Goal: Task Accomplishment & Management: Manage account settings

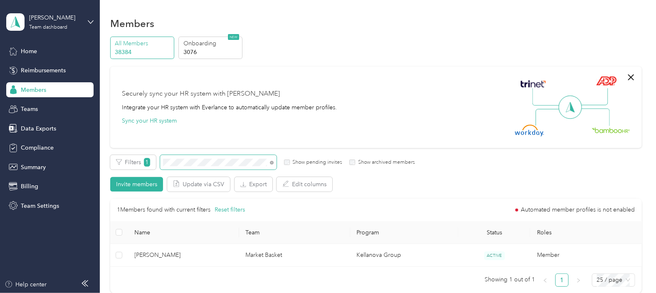
click at [162, 162] on span at bounding box center [218, 162] width 117 height 15
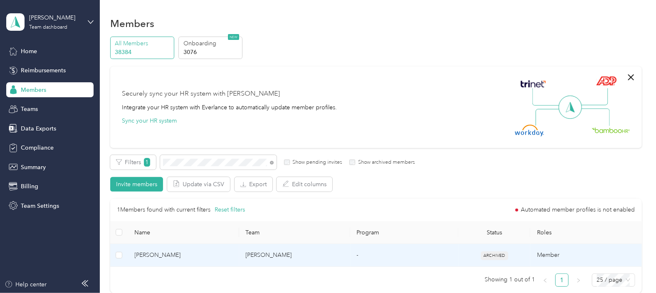
click at [386, 256] on td "-" at bounding box center [404, 255] width 108 height 23
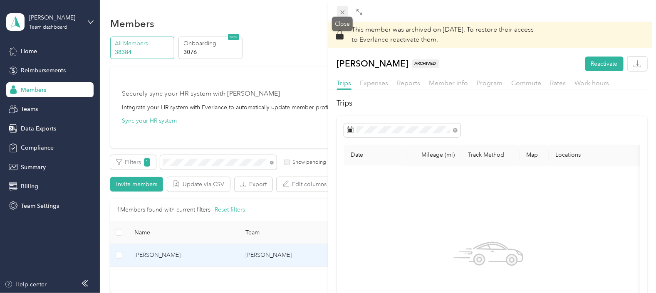
click at [341, 10] on icon at bounding box center [342, 12] width 4 height 4
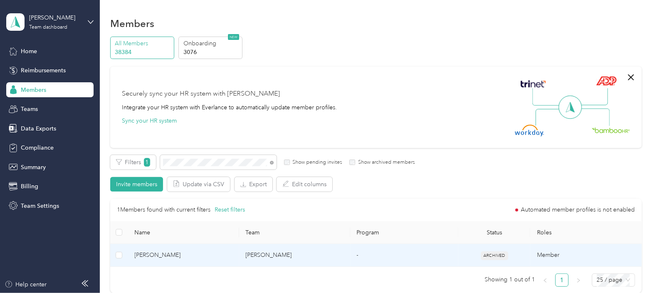
click at [320, 253] on td "[PERSON_NAME]" at bounding box center [294, 255] width 111 height 23
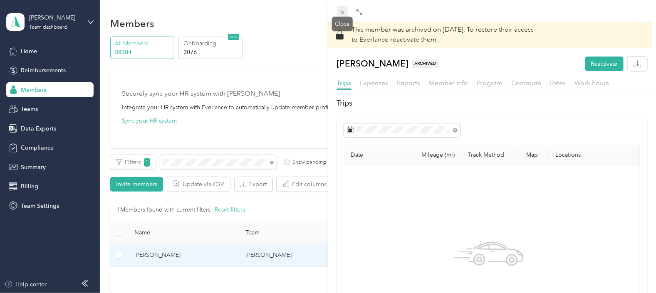
click at [342, 11] on icon at bounding box center [342, 12] width 7 height 7
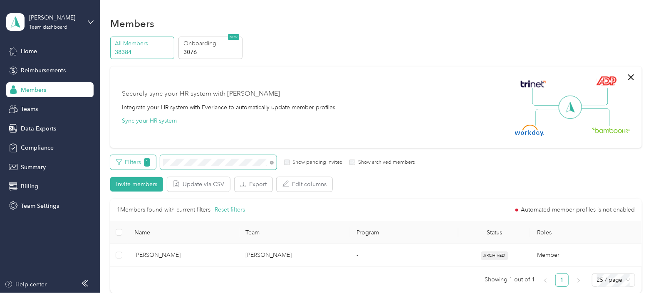
click at [149, 163] on div "Filters 1 Show pending invites Show archived members" at bounding box center [262, 162] width 305 height 15
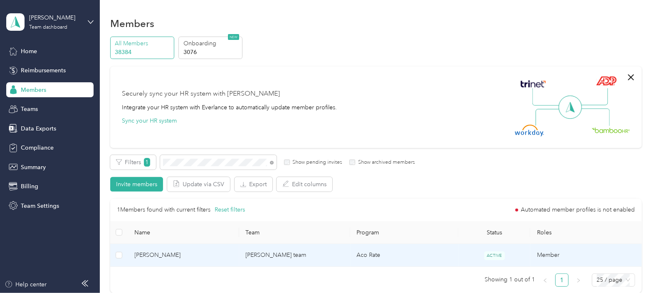
click at [302, 257] on td "[PERSON_NAME] team" at bounding box center [294, 255] width 111 height 23
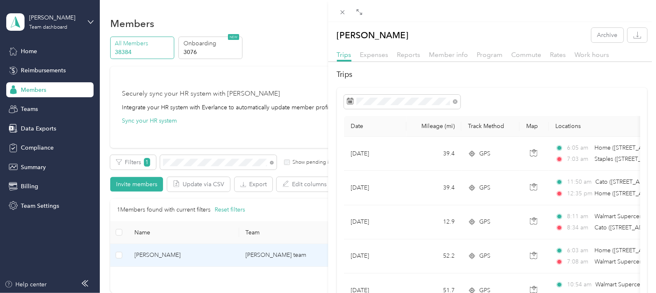
click at [211, 137] on div "[PERSON_NAME] Archive Trips Expenses Reports Member info Program Commute Rates …" at bounding box center [328, 146] width 656 height 293
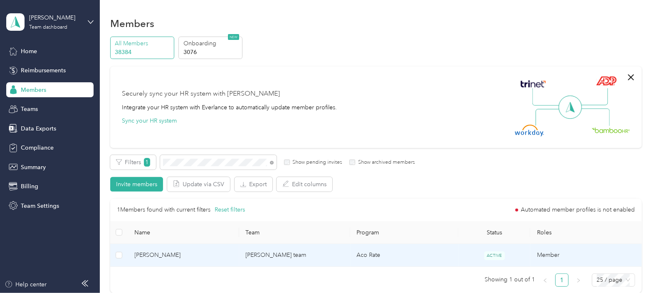
click at [370, 258] on td "Aco Rate" at bounding box center [404, 255] width 108 height 23
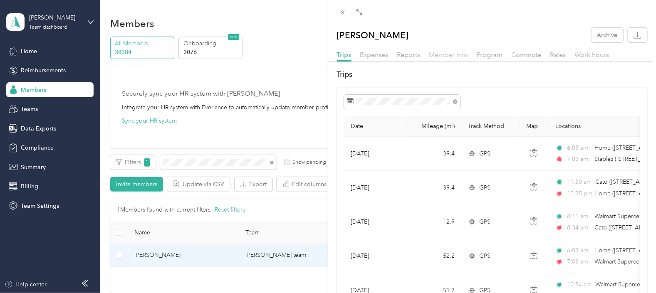
click at [456, 55] on span "Member info" at bounding box center [448, 55] width 39 height 8
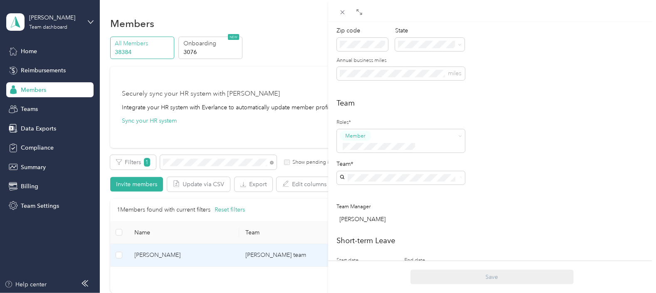
scroll to position [208, 0]
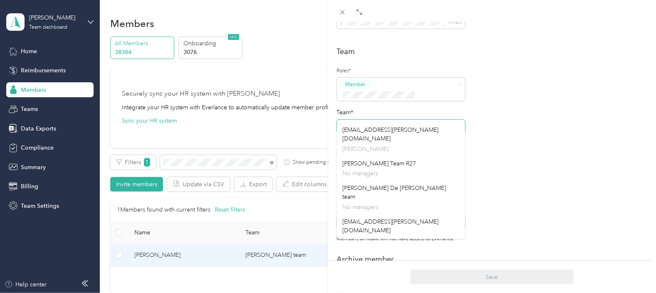
click at [342, 120] on span at bounding box center [401, 126] width 128 height 13
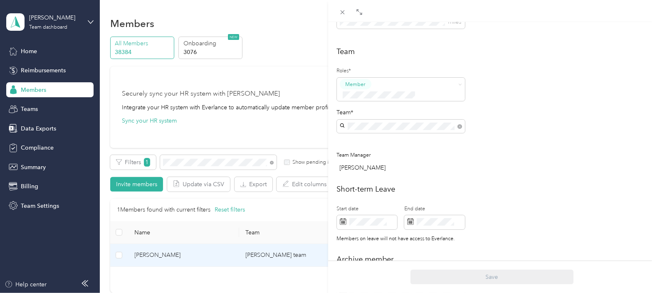
click at [381, 169] on p "[EMAIL_ADDRESS][PERSON_NAME][DOMAIN_NAME]" at bounding box center [401, 177] width 117 height 17
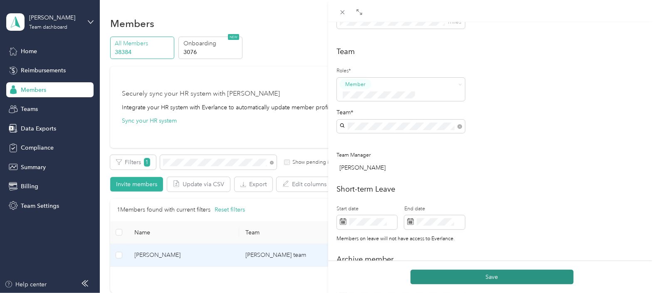
click at [505, 283] on button "Save" at bounding box center [492, 277] width 163 height 15
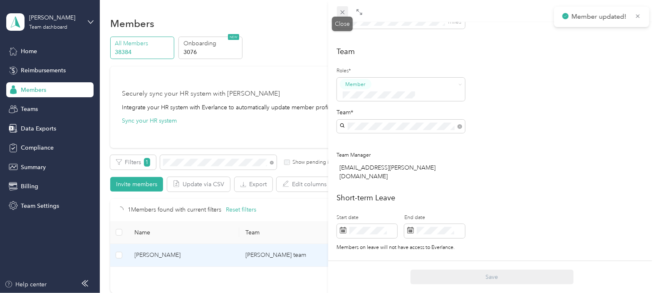
click at [343, 10] on icon at bounding box center [342, 12] width 7 height 7
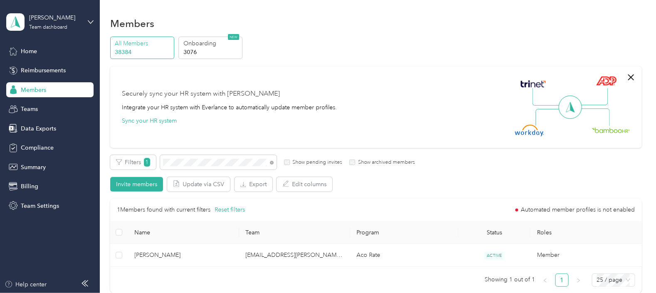
drag, startPoint x: 393, startPoint y: 58, endPoint x: 380, endPoint y: 69, distance: 17.5
click at [393, 58] on div "All Members 38384 Onboarding 3076 NEW" at bounding box center [376, 48] width 532 height 23
click at [219, 159] on span at bounding box center [218, 162] width 117 height 15
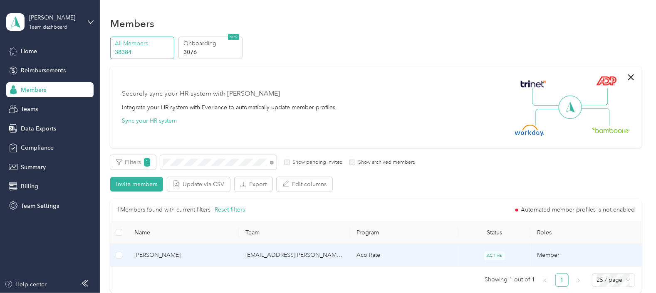
click at [196, 256] on span "[PERSON_NAME]" at bounding box center [184, 255] width 98 height 9
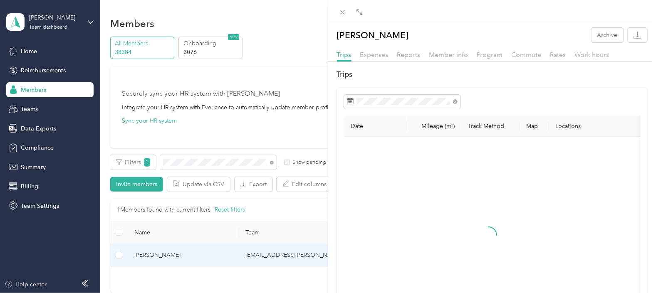
drag, startPoint x: 229, startPoint y: 164, endPoint x: 213, endPoint y: 163, distance: 15.9
click at [208, 165] on div "[PERSON_NAME] Archive Trips Expenses Reports Member info Program Commute Rates …" at bounding box center [328, 146] width 656 height 293
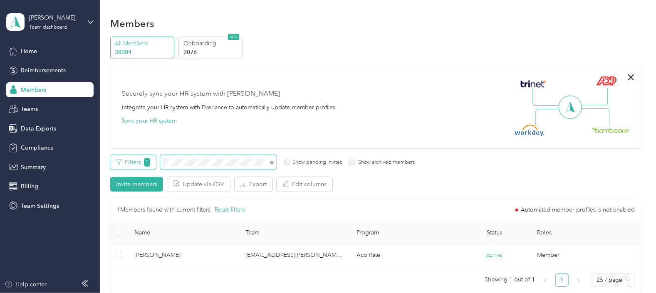
click at [146, 166] on div "Filters 1 Show pending invites Show archived members" at bounding box center [262, 162] width 305 height 15
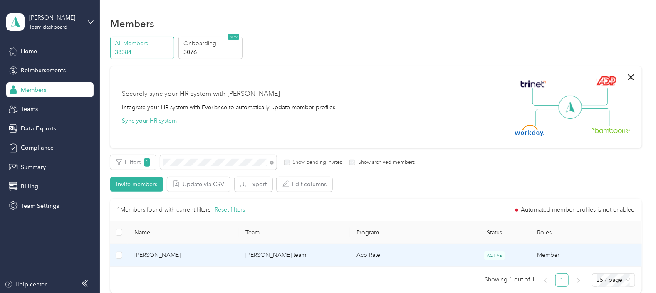
click at [401, 256] on td "Aco Rate" at bounding box center [404, 255] width 108 height 23
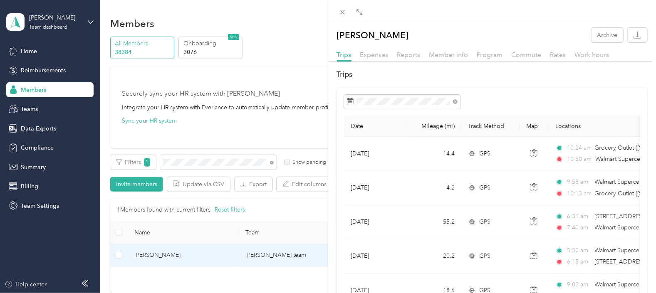
click at [189, 279] on div "[PERSON_NAME] Archive Trips Expenses Reports Member info Program Commute Rates …" at bounding box center [328, 146] width 656 height 293
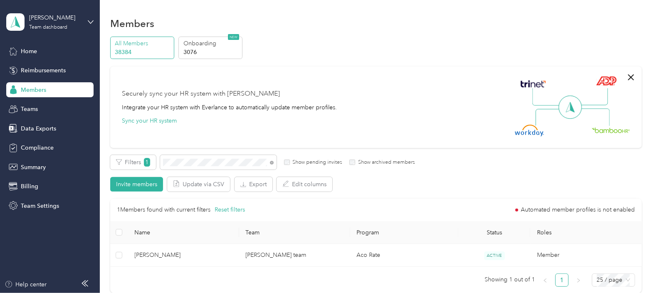
click at [253, 252] on td "[PERSON_NAME] team" at bounding box center [294, 255] width 111 height 23
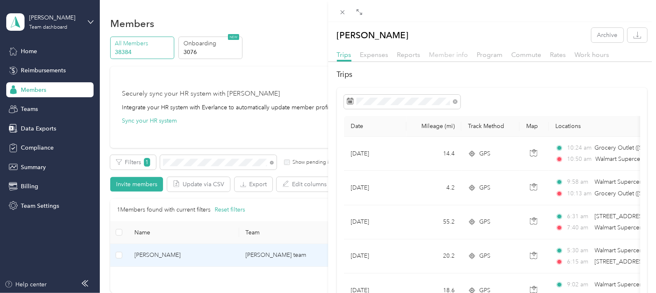
click at [447, 55] on span "Member info" at bounding box center [448, 55] width 39 height 8
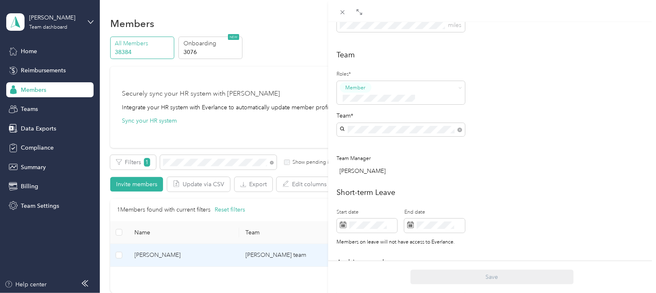
scroll to position [208, 0]
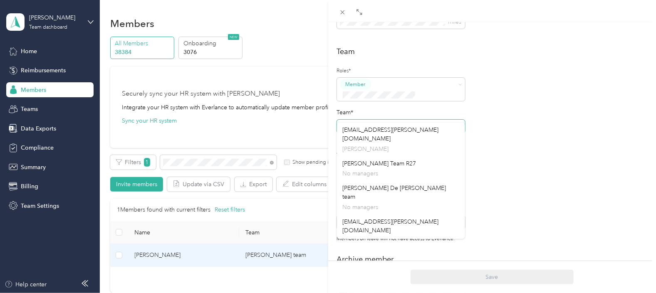
click at [330, 121] on div "Personal First name Last name Email* Employee ID Zip code State Annual business…" at bounding box center [492, 144] width 328 height 566
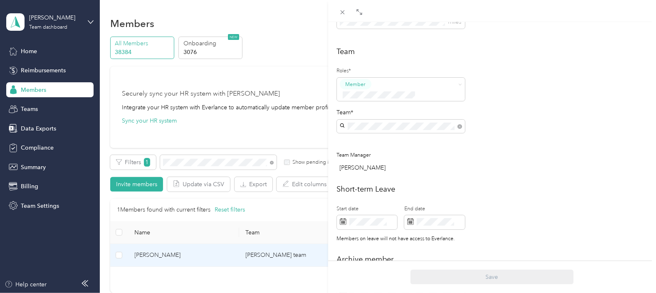
click at [379, 169] on p "[EMAIL_ADDRESS][PERSON_NAME][DOMAIN_NAME]" at bounding box center [401, 177] width 117 height 17
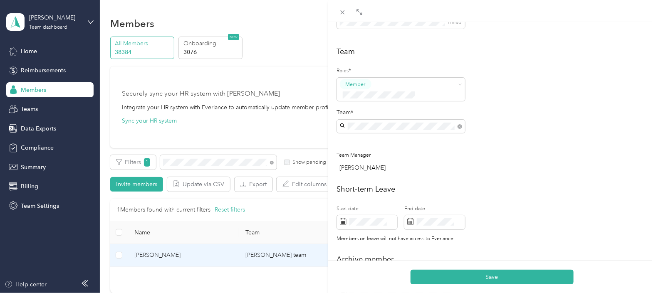
click at [486, 287] on div "Save" at bounding box center [492, 277] width 328 height 32
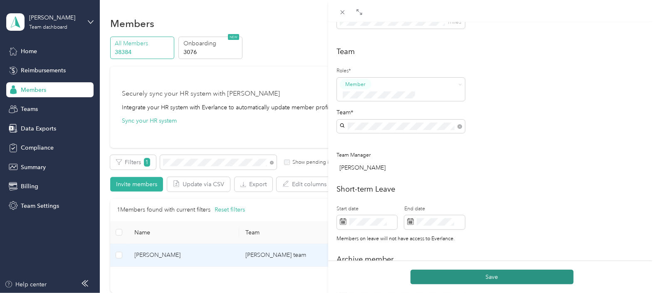
click at [488, 279] on button "Save" at bounding box center [492, 277] width 163 height 15
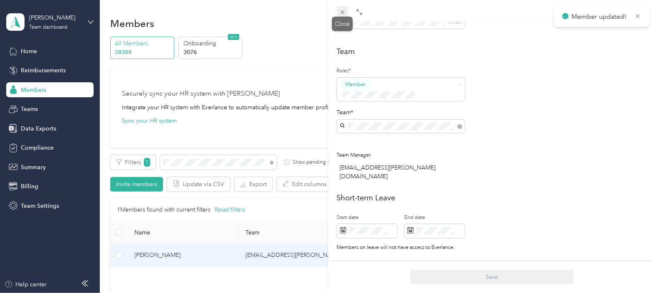
click at [343, 12] on icon at bounding box center [342, 12] width 7 height 7
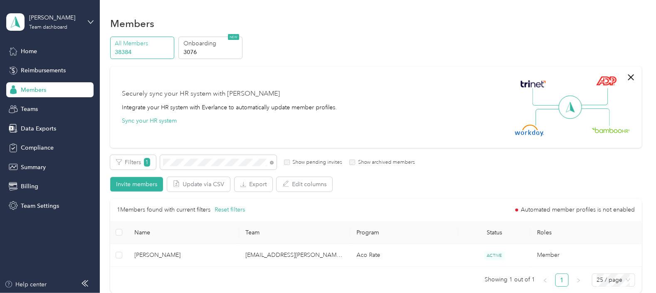
click at [308, 275] on ul "Showing 1 out of 1 1 25 / page" at bounding box center [372, 280] width 525 height 13
click at [161, 162] on span at bounding box center [218, 162] width 117 height 15
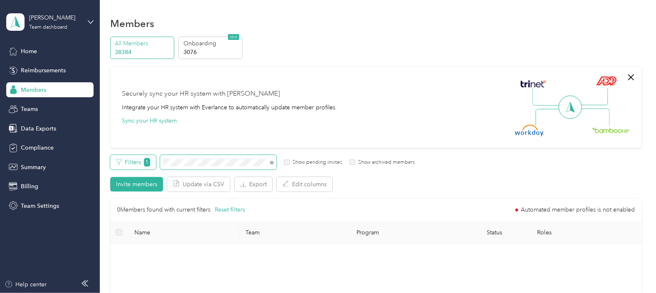
click at [144, 162] on div "Filters 1 Show pending invites Show archived members" at bounding box center [262, 162] width 305 height 15
click at [323, 135] on div "Securely sync your HR system with Everlance Integrate your HR system with Everl…" at bounding box center [372, 107] width 501 height 58
click at [156, 166] on div "Filters 1 Show pending invites Show archived members" at bounding box center [262, 162] width 305 height 15
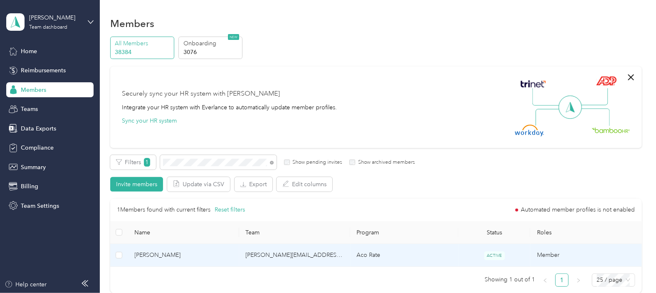
click at [342, 258] on td "[PERSON_NAME][EMAIL_ADDRESS][PERSON_NAME][DOMAIN_NAME]" at bounding box center [294, 255] width 111 height 23
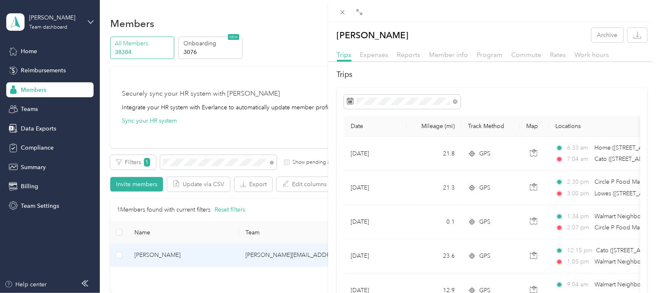
click at [191, 281] on div "[PERSON_NAME] Archive Trips Expenses Reports Member info Program Commute Rates …" at bounding box center [328, 146] width 656 height 293
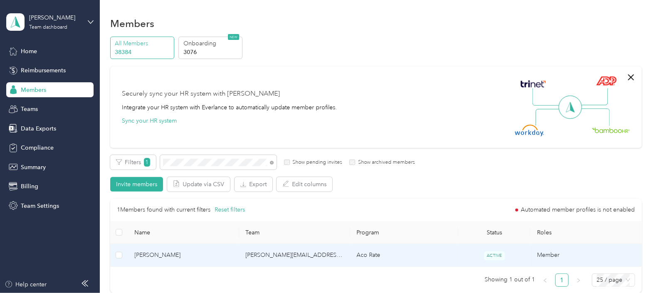
click at [280, 260] on td "[PERSON_NAME][EMAIL_ADDRESS][PERSON_NAME][DOMAIN_NAME]" at bounding box center [294, 255] width 111 height 23
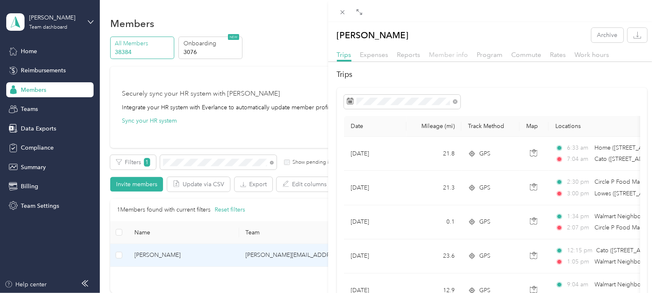
click at [442, 54] on span "Member info" at bounding box center [448, 55] width 39 height 8
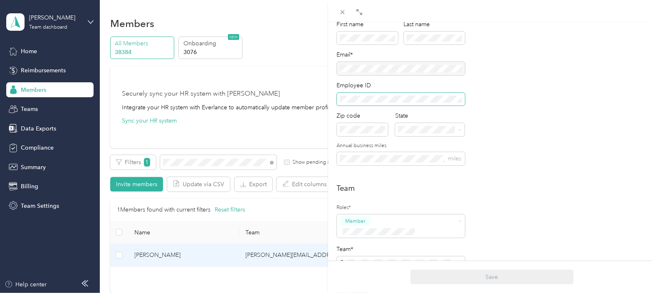
scroll to position [156, 0]
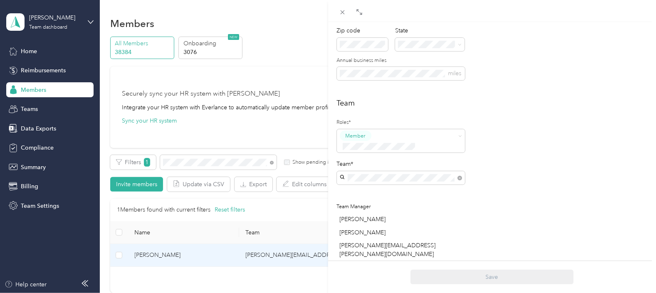
click at [365, 187] on div "[EMAIL_ADDRESS][PERSON_NAME][DOMAIN_NAME] [EMAIL_ADDRESS][PERSON_NAME][DOMAIN_N…" at bounding box center [401, 196] width 117 height 37
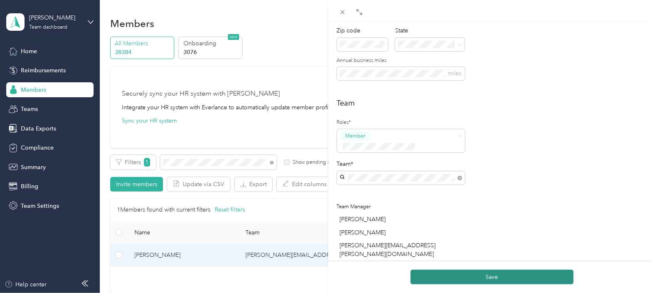
click at [492, 279] on button "Save" at bounding box center [492, 277] width 163 height 15
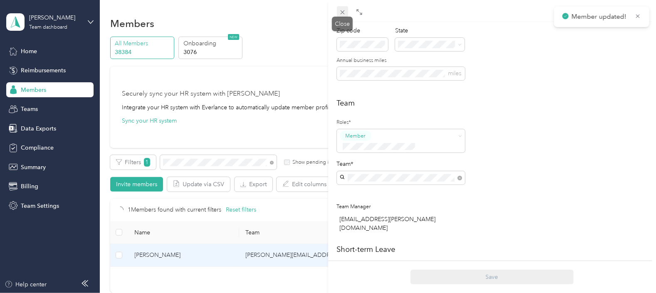
click at [342, 11] on icon at bounding box center [342, 12] width 7 height 7
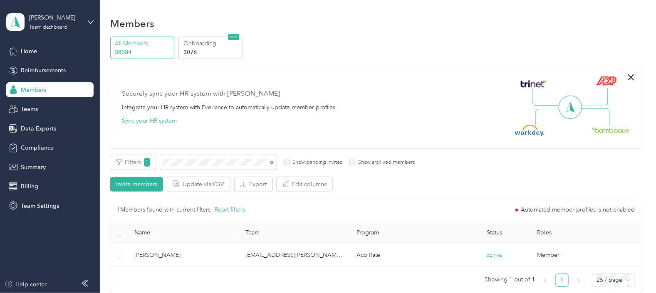
click at [226, 282] on ul "Showing 1 out of 1 1 25 / page" at bounding box center [372, 280] width 525 height 13
click at [144, 162] on div "Filters 1 Show pending invites Show archived members" at bounding box center [262, 162] width 305 height 15
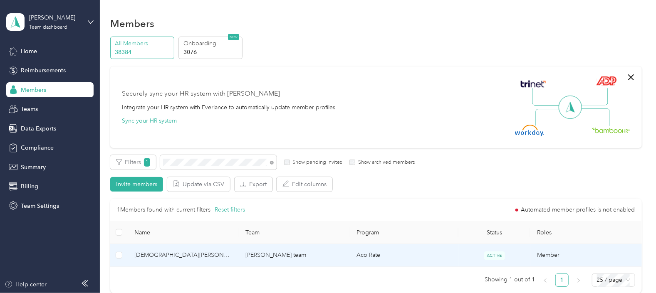
click at [322, 258] on td "[PERSON_NAME] team" at bounding box center [294, 255] width 111 height 23
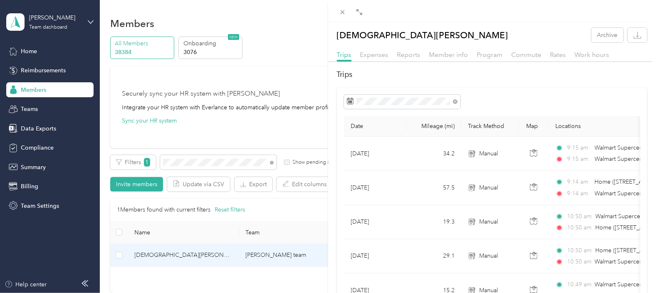
drag, startPoint x: 191, startPoint y: 281, endPoint x: 208, endPoint y: 259, distance: 27.9
click at [191, 281] on div "[DEMOGRAPHIC_DATA][PERSON_NAME] Archive Trips Expenses Reports Member info Prog…" at bounding box center [328, 146] width 656 height 293
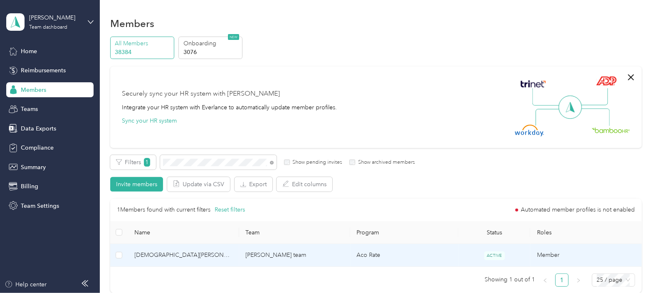
click at [276, 252] on td "[PERSON_NAME] team" at bounding box center [294, 255] width 111 height 23
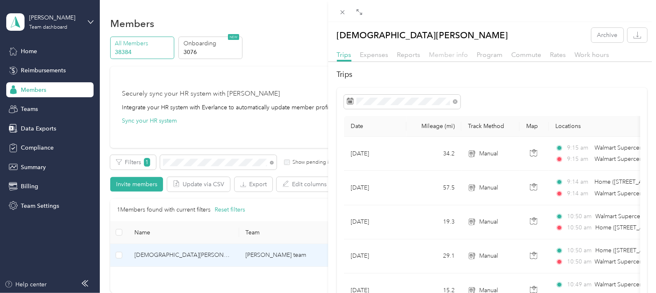
click at [440, 56] on span "Member info" at bounding box center [448, 55] width 39 height 8
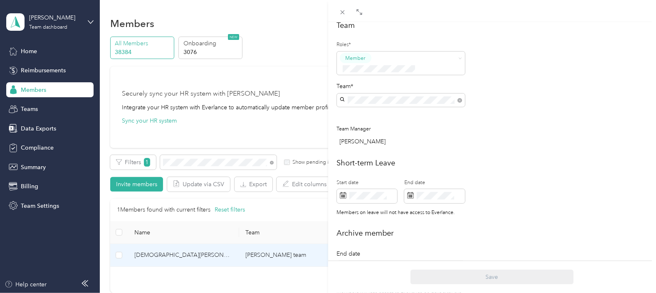
scroll to position [260, 0]
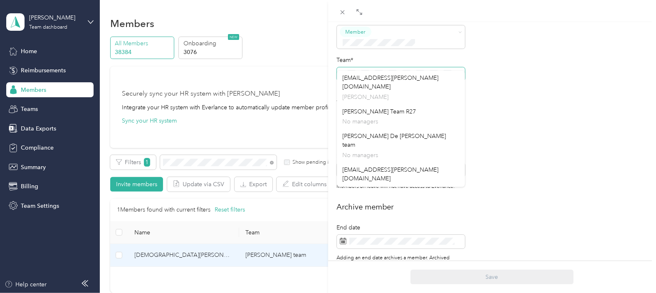
click at [343, 67] on span at bounding box center [401, 73] width 128 height 13
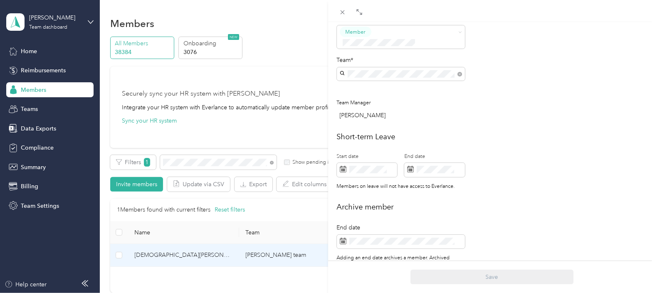
click at [370, 117] on p "[EMAIL_ADDRESS][PERSON_NAME][DOMAIN_NAME]" at bounding box center [401, 125] width 117 height 17
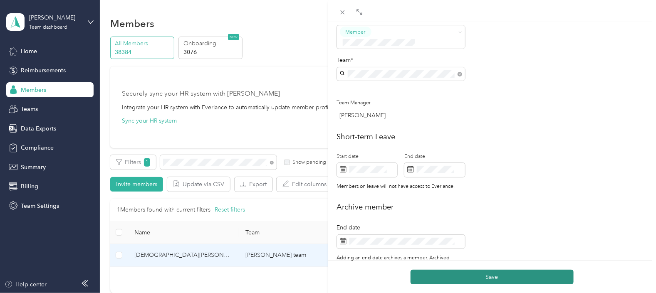
click at [487, 279] on button "Save" at bounding box center [492, 277] width 163 height 15
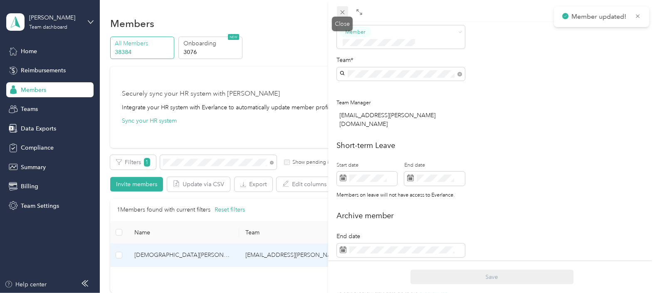
click at [343, 10] on icon at bounding box center [342, 12] width 7 height 7
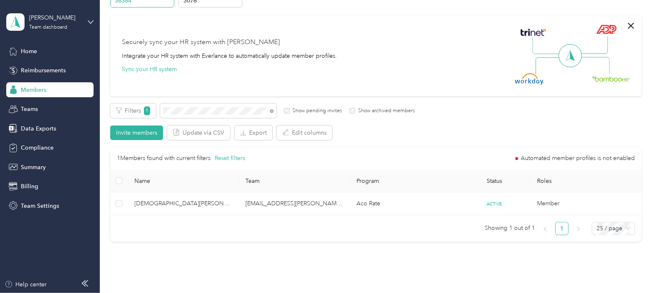
scroll to position [93, 0]
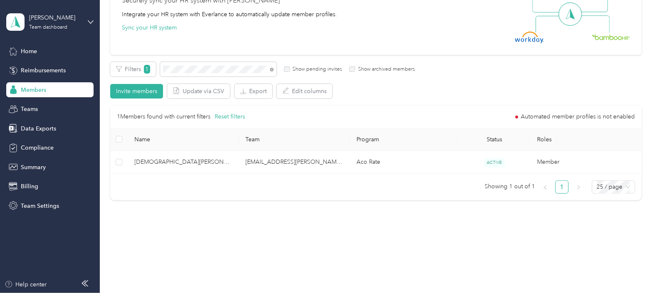
drag, startPoint x: 229, startPoint y: 239, endPoint x: 236, endPoint y: 177, distance: 62.8
click at [231, 237] on div "Members All Members 38384 Onboarding 3076 NEW Securely sync your HR system with…" at bounding box center [376, 80] width 552 height 346
click at [142, 71] on div "Filters 1 Show pending invites Show archived members" at bounding box center [262, 69] width 305 height 15
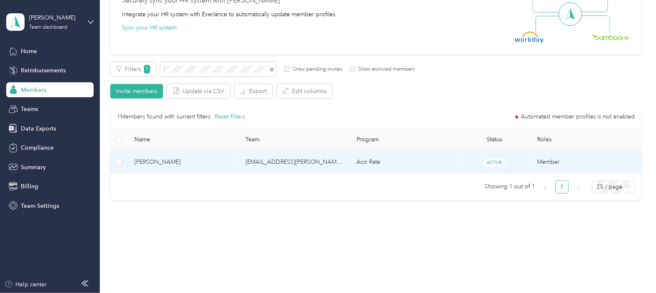
click at [342, 162] on td "[EMAIL_ADDRESS][PERSON_NAME][DOMAIN_NAME]" at bounding box center [294, 162] width 111 height 23
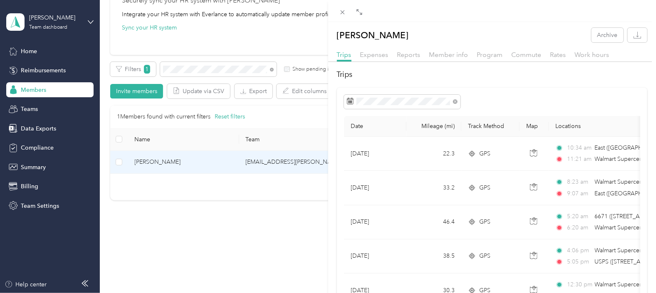
drag, startPoint x: 135, startPoint y: 285, endPoint x: 170, endPoint y: 252, distance: 48.3
click at [135, 285] on div "[PERSON_NAME] Archive Trips Expenses Reports Member info Program Commute Rates …" at bounding box center [328, 146] width 656 height 293
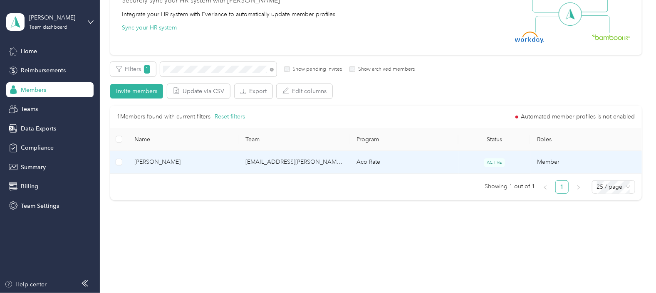
click at [282, 160] on td "[EMAIL_ADDRESS][PERSON_NAME][DOMAIN_NAME]" at bounding box center [294, 162] width 111 height 23
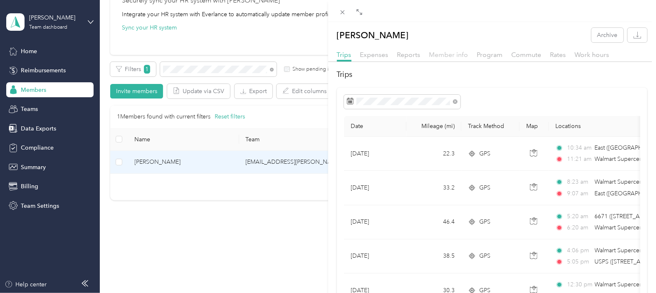
click at [440, 54] on span "Member info" at bounding box center [448, 55] width 39 height 8
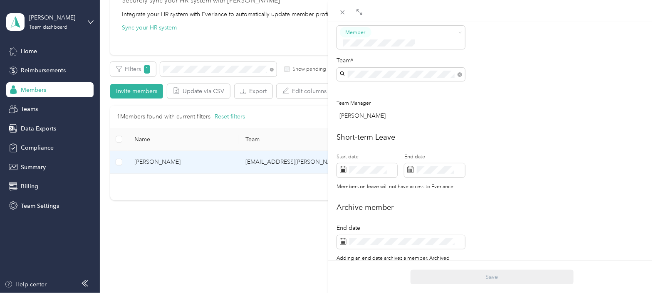
scroll to position [260, 0]
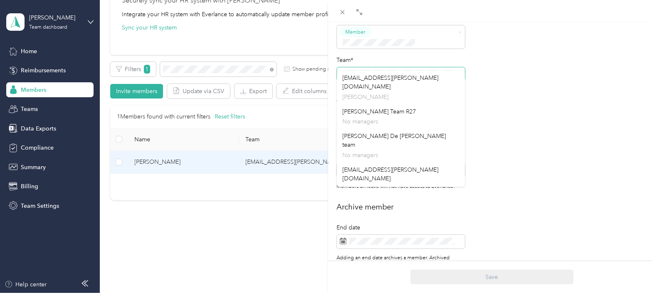
click at [342, 67] on span at bounding box center [401, 73] width 128 height 13
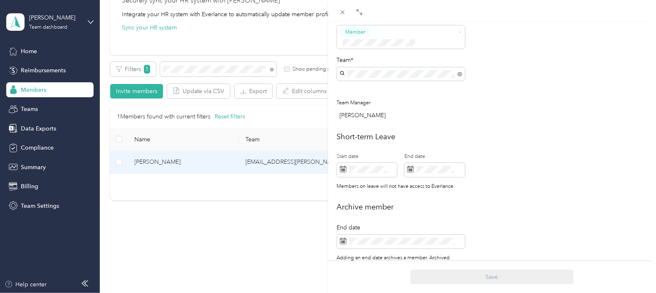
click at [385, 93] on p "[EMAIL_ADDRESS][PERSON_NAME][DOMAIN_NAME]" at bounding box center [401, 101] width 117 height 17
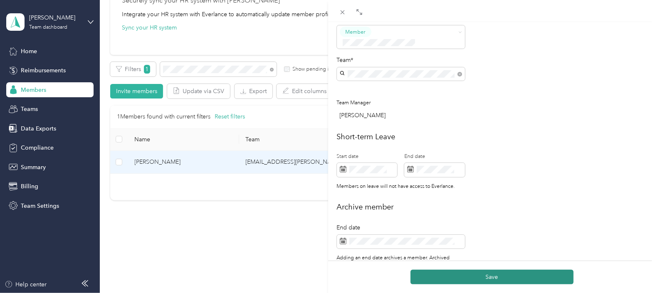
click at [505, 283] on button "Save" at bounding box center [492, 277] width 163 height 15
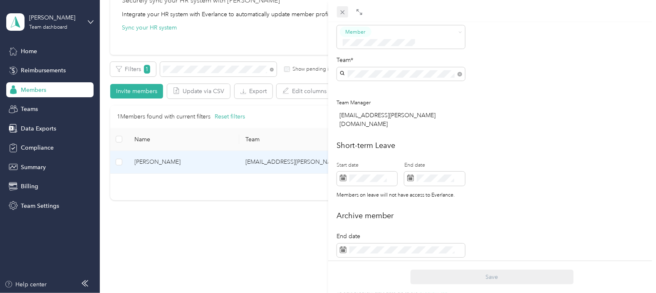
click at [340, 10] on icon at bounding box center [342, 12] width 7 height 7
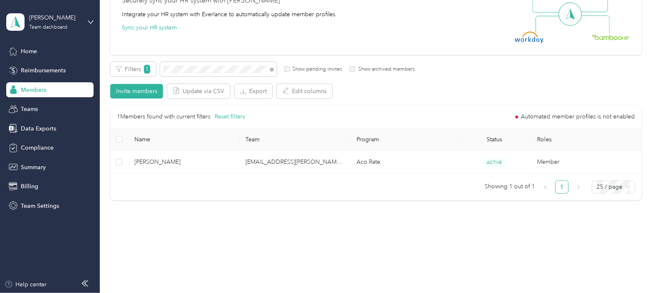
click at [282, 117] on div "1 Members found with current filters Reset filters Automated member profiles is…" at bounding box center [376, 116] width 518 height 9
click at [159, 72] on div "Filters 1 Show pending invites Show archived members" at bounding box center [262, 69] width 305 height 15
